Goal: Task Accomplishment & Management: Manage account settings

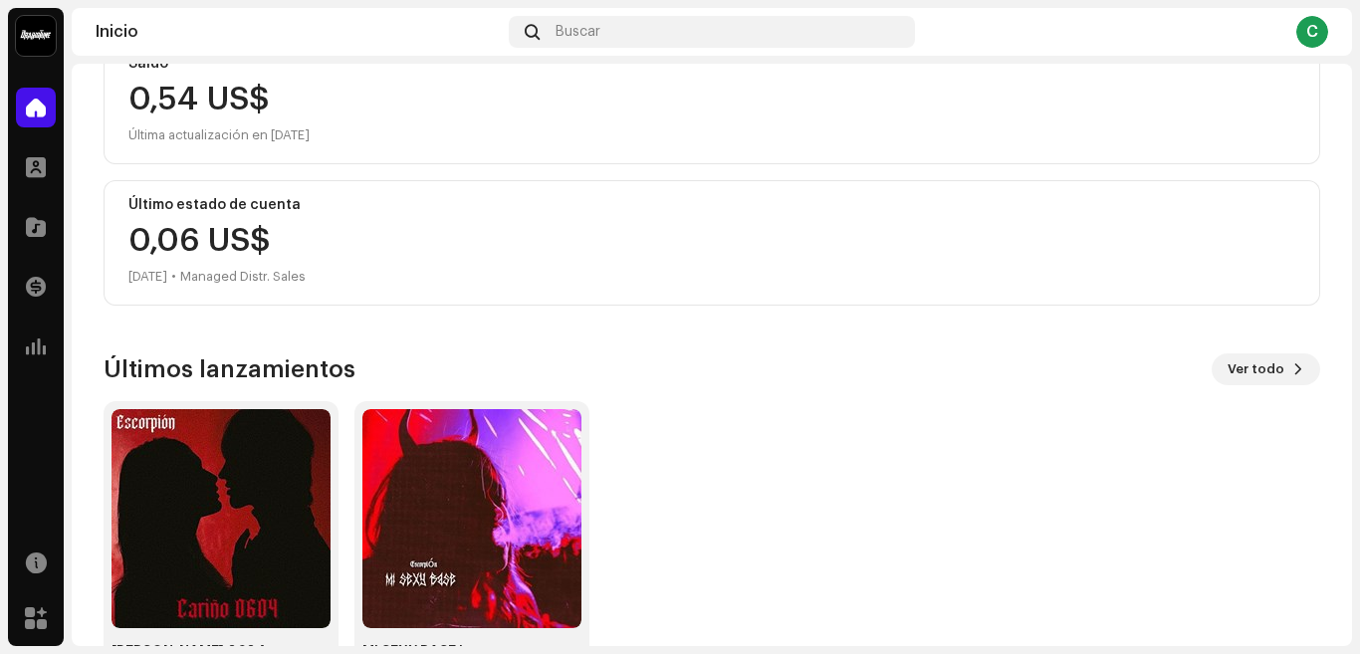
scroll to position [330, 0]
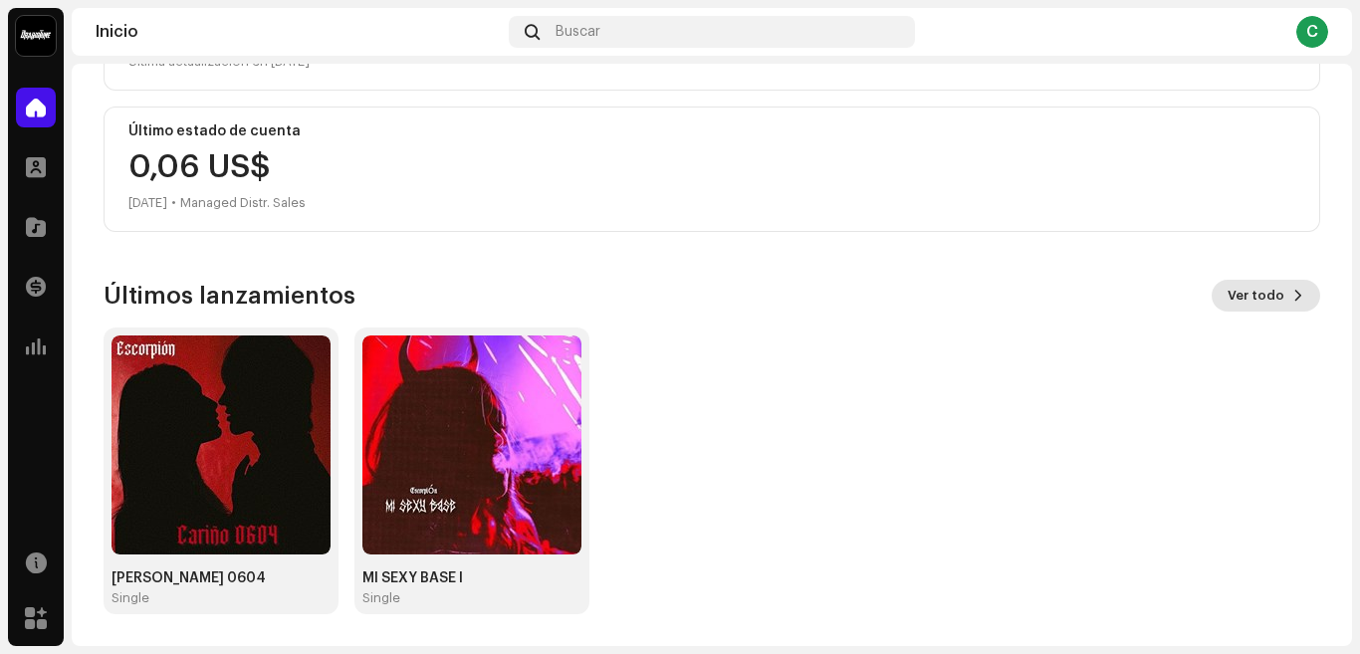
click at [1293, 290] on span at bounding box center [1299, 296] width 12 height 16
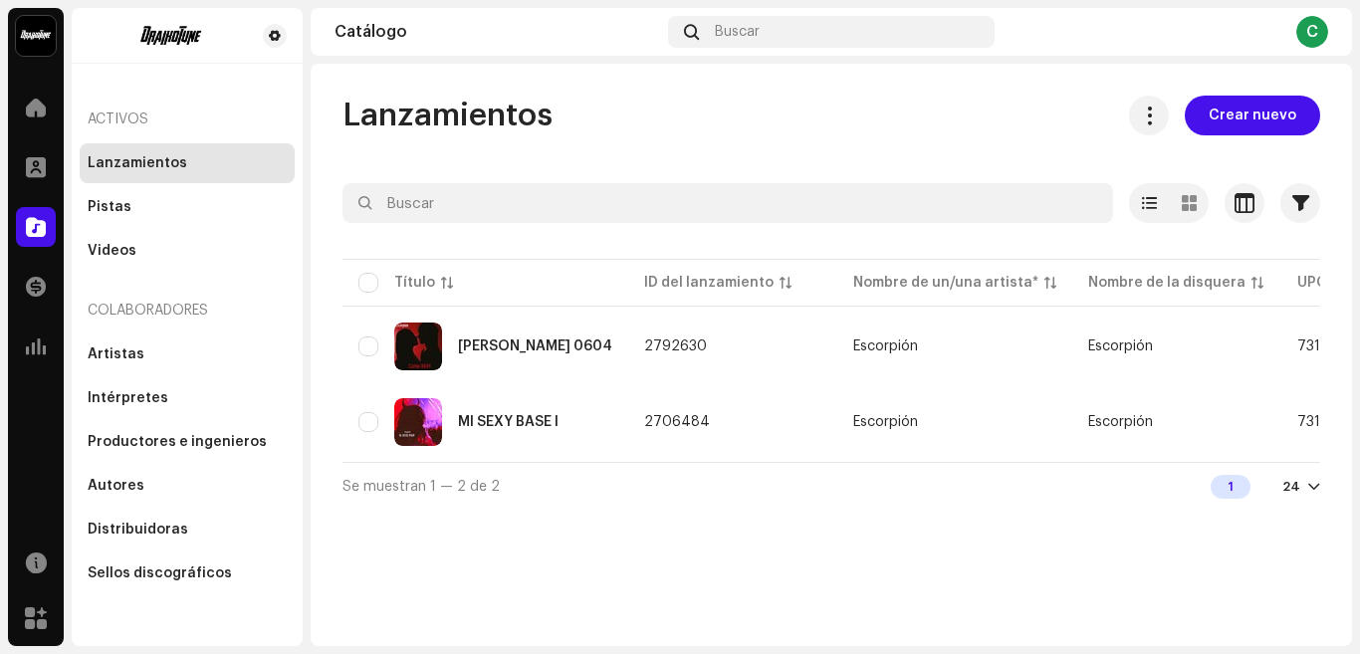
click at [1316, 32] on div "C" at bounding box center [1313, 32] width 32 height 32
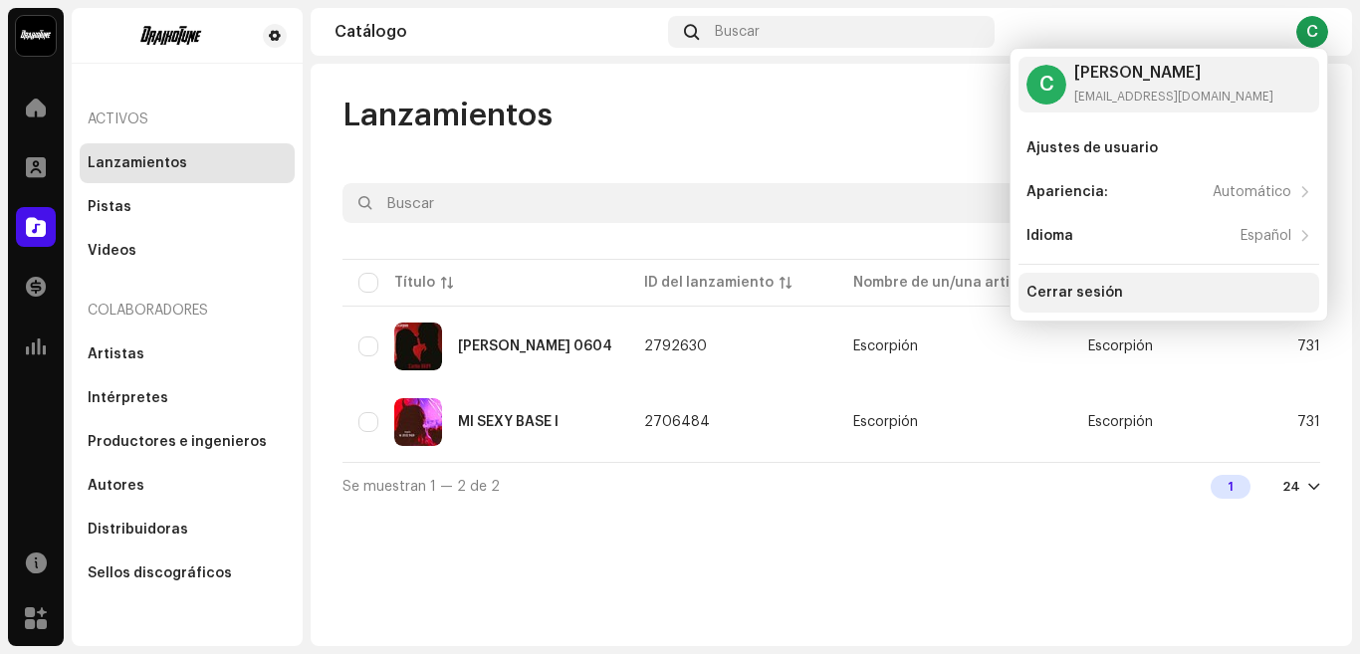
click at [1185, 286] on div "Cerrar sesión" at bounding box center [1169, 293] width 285 height 16
click at [1092, 293] on div "Cerrar sesión" at bounding box center [1075, 293] width 97 height 16
